Goal: Check status: Check status

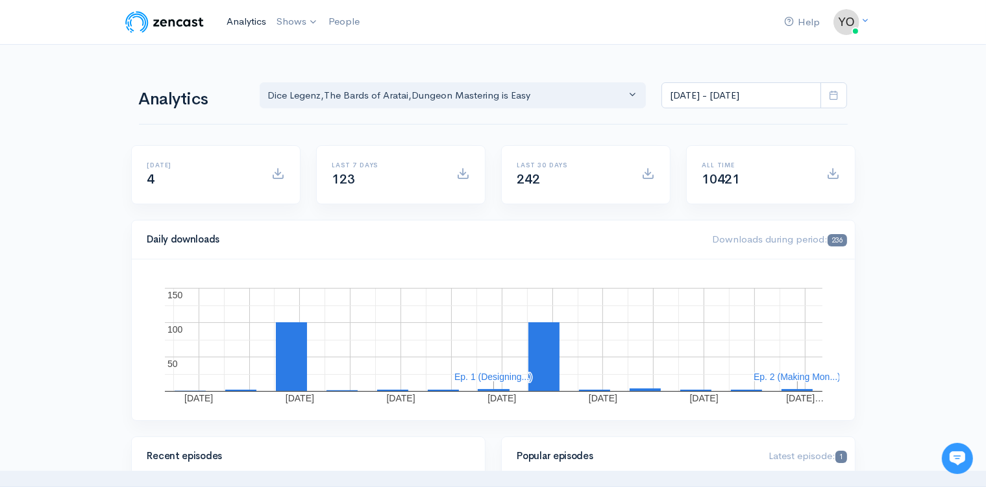
click at [232, 25] on link "Analytics" at bounding box center [246, 22] width 50 height 28
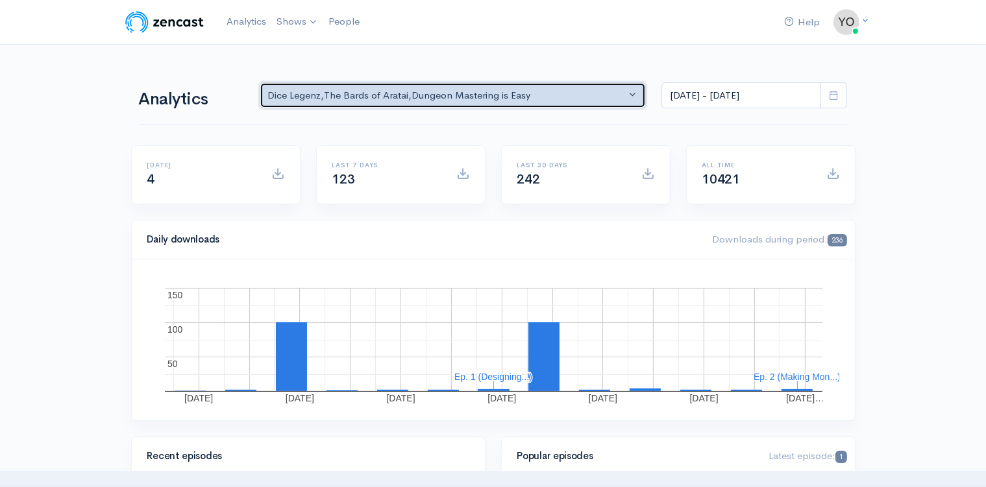
click at [637, 92] on button "Dice Legenz , The Bards of Aratai , Dungeon Mastering is Easy" at bounding box center [453, 95] width 387 height 27
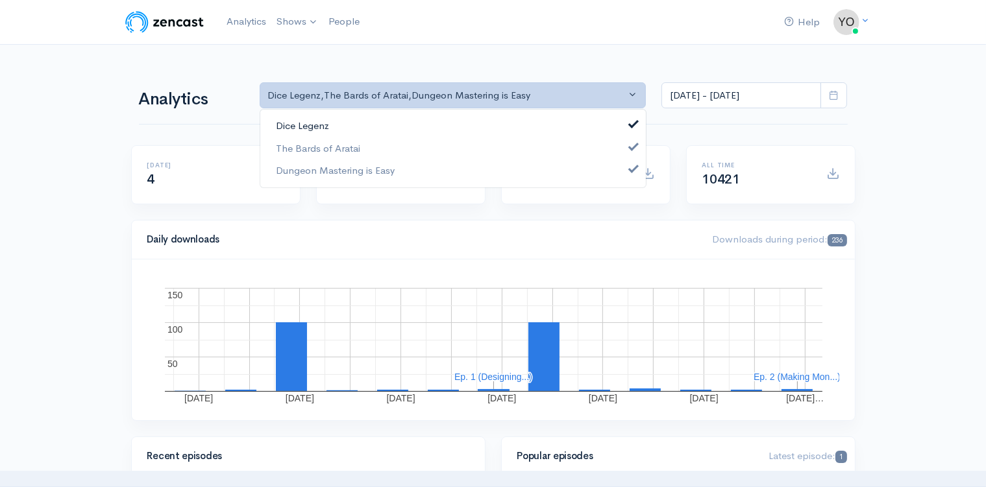
click at [628, 120] on link "Dice Legenz" at bounding box center [452, 126] width 385 height 23
click at [635, 147] on span at bounding box center [633, 145] width 5 height 10
select select "15926"
